Goal: Information Seeking & Learning: Learn about a topic

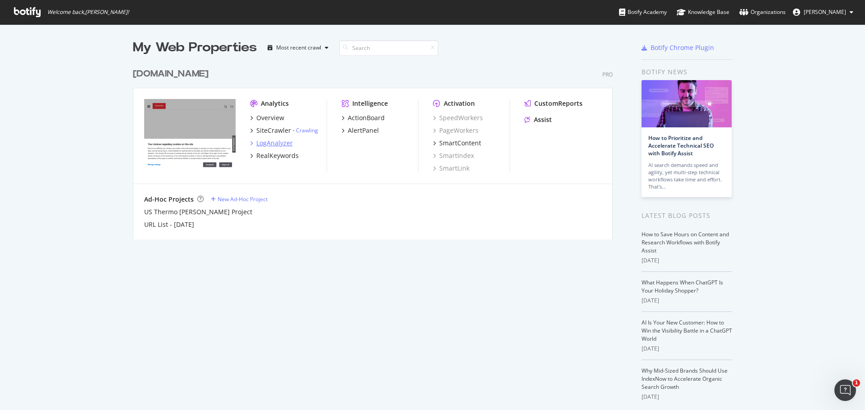
click at [276, 146] on div "LogAnalyzer" at bounding box center [274, 143] width 36 height 9
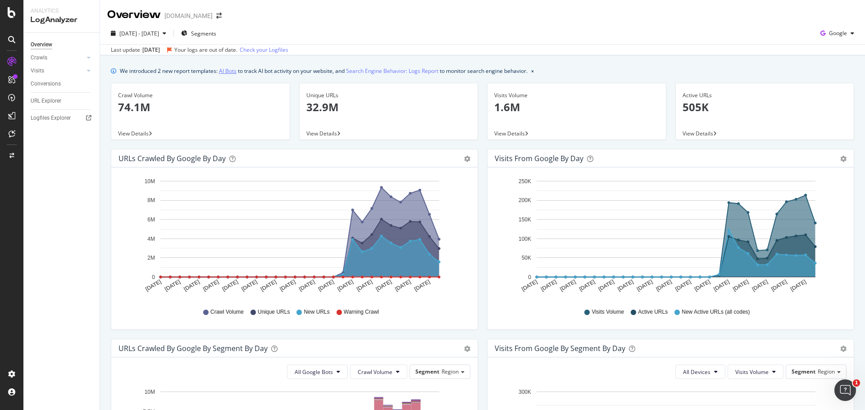
click at [223, 72] on link "AI Bots" at bounding box center [228, 70] width 18 height 9
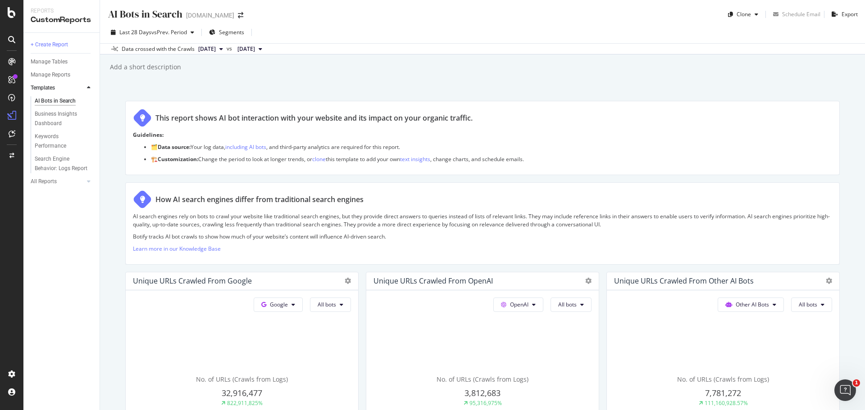
click at [561, 97] on div "AI Bots in Search AI Bots in Search [DOMAIN_NAME] Clone Schedule Email Export L…" at bounding box center [482, 205] width 765 height 410
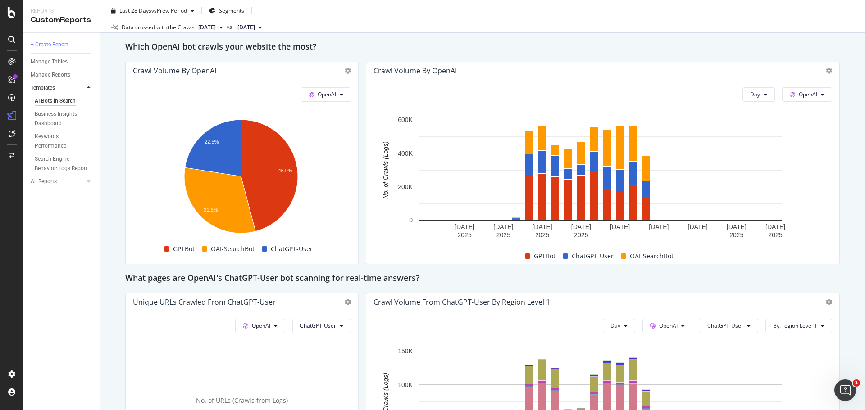
scroll to position [811, 0]
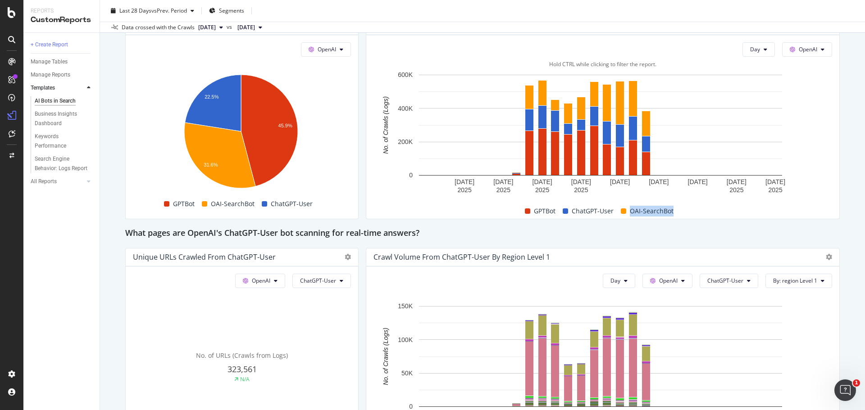
drag, startPoint x: 676, startPoint y: 210, endPoint x: 627, endPoint y: 216, distance: 49.5
click at [627, 216] on div "GPTBot ChatGPT-User OAI-SearchBot" at bounding box center [599, 211] width 459 height 15
copy span "OAI-SearchBot"
click at [387, 224] on div "This report shows AI bot interaction with your website and its impact on your o…" at bounding box center [482, 166] width 715 height 1753
